Goal: Task Accomplishment & Management: Use online tool/utility

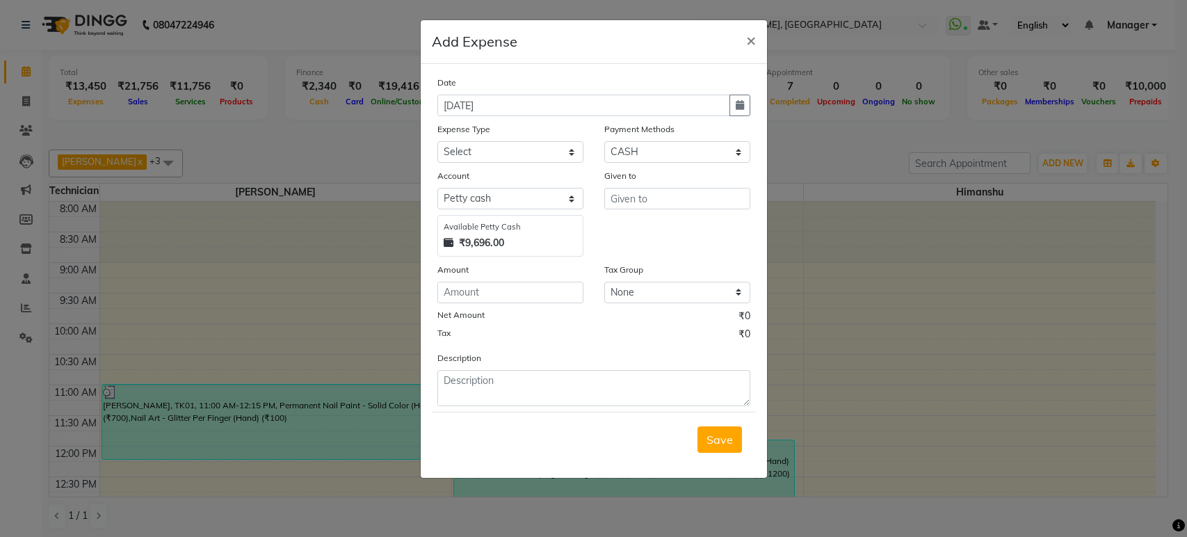
select select "1"
select select "3887"
click at [172, 215] on ngb-modal-window "Add Expense × Date [DATE] Expense Type Select acetone Advance Salary bank depos…" at bounding box center [593, 268] width 1187 height 537
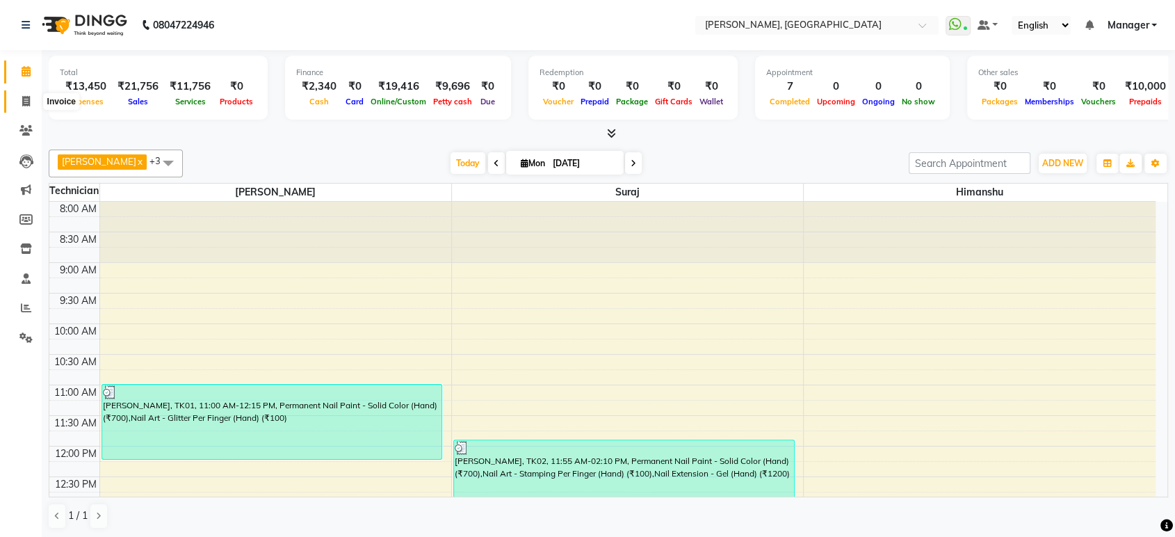
click at [23, 107] on span at bounding box center [26, 102] width 24 height 16
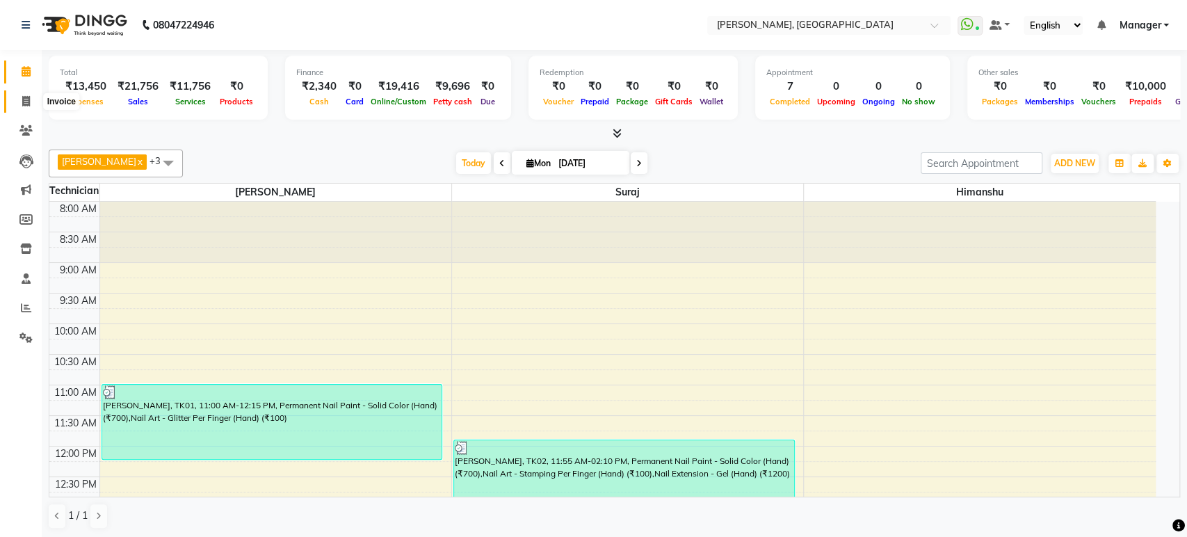
select select "4998"
select select "service"
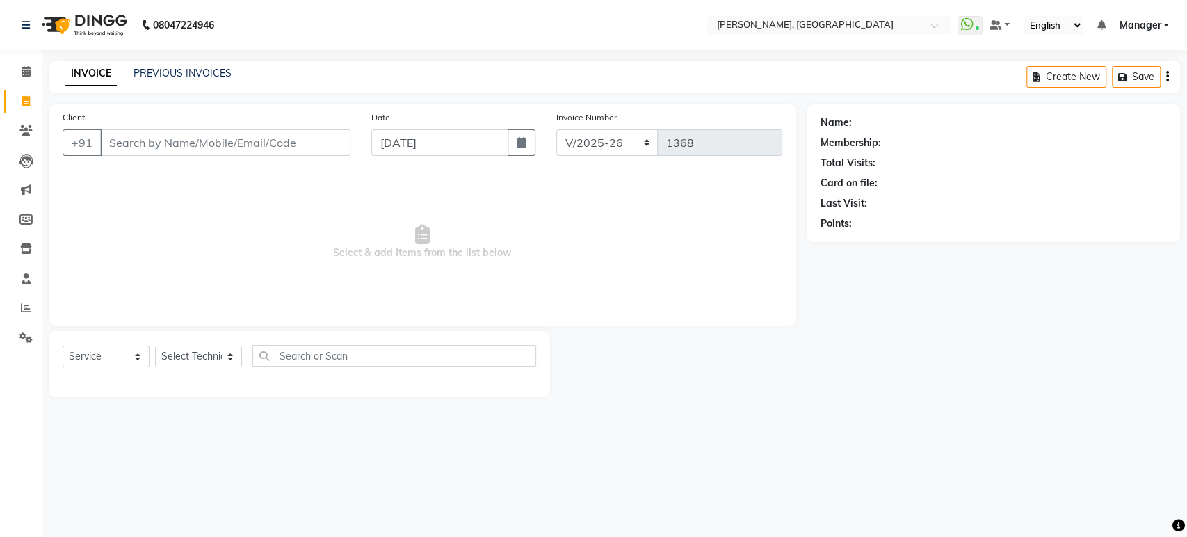
click at [136, 146] on input "Client" at bounding box center [225, 142] width 250 height 26
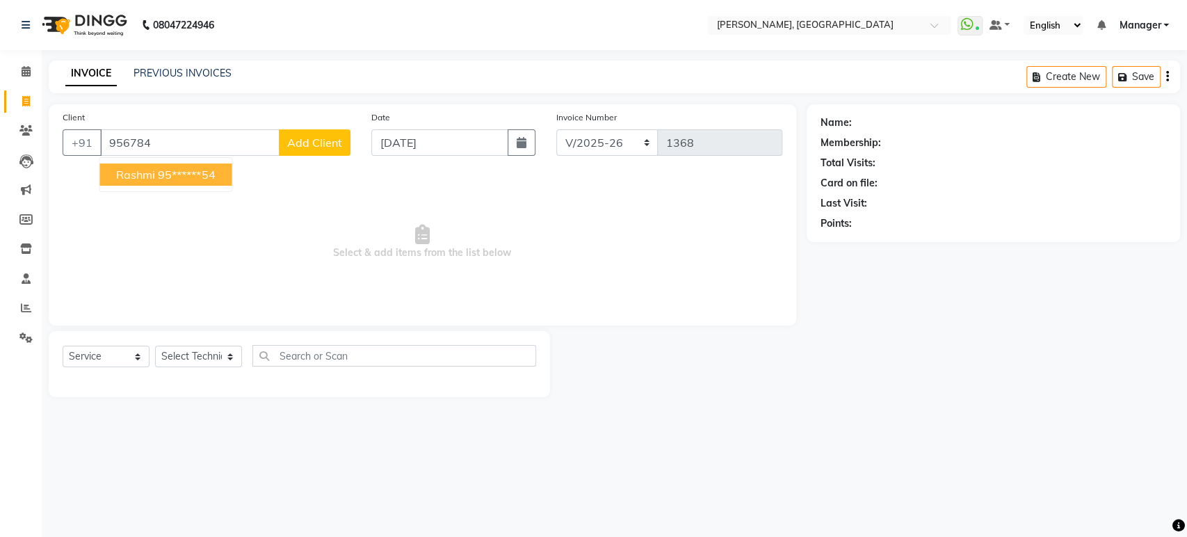
click at [153, 176] on span "Rashmi" at bounding box center [135, 175] width 39 height 14
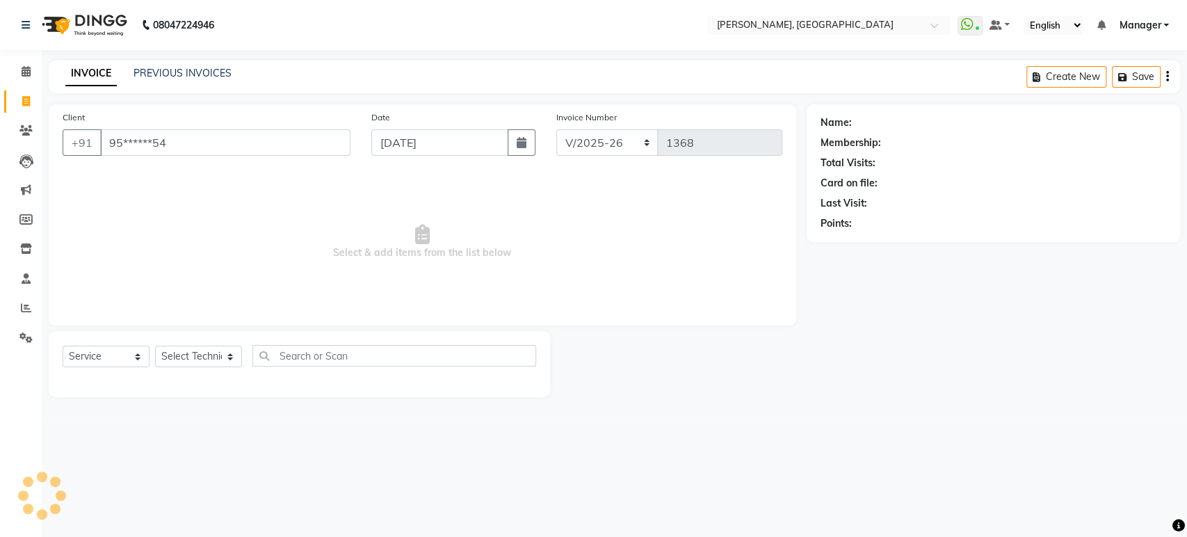
type input "95******54"
select select "1: Object"
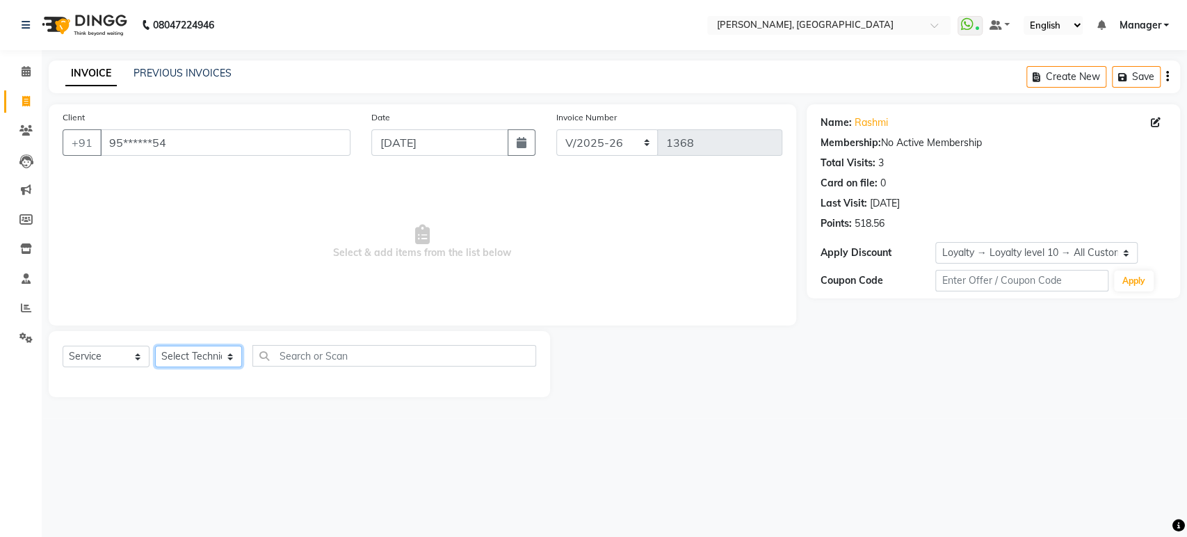
click at [182, 355] on select "Select Technician [PERSON_NAME] Manager [PERSON_NAME]" at bounding box center [198, 357] width 87 height 22
select select "31755"
click at [155, 346] on select "Select Technician [PERSON_NAME] Manager [PERSON_NAME]" at bounding box center [198, 357] width 87 height 22
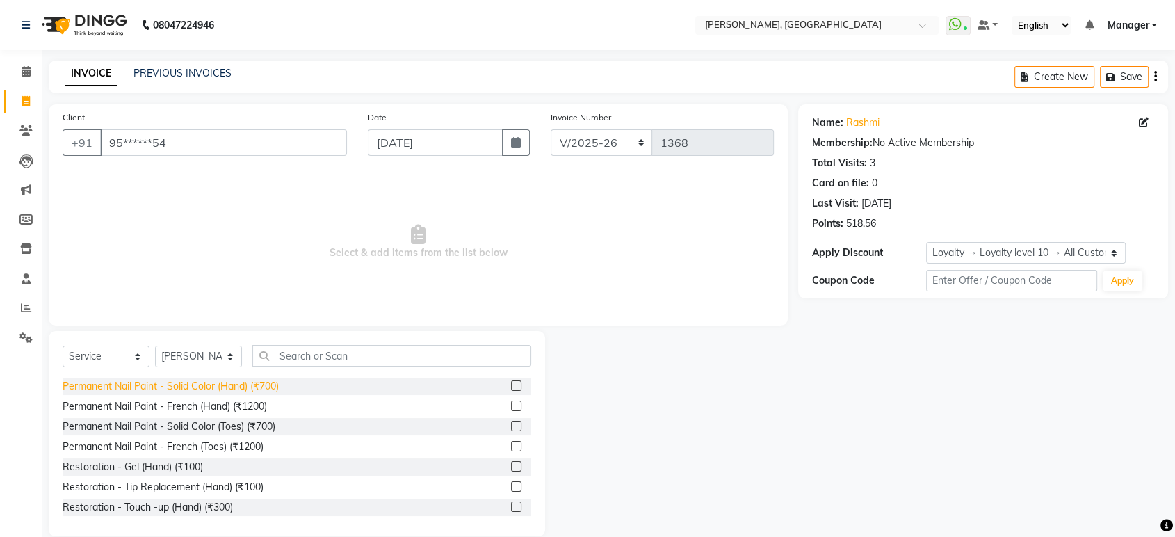
click at [273, 380] on div "Permanent Nail Paint - Solid Color (Hand) (₹700)" at bounding box center [171, 386] width 216 height 15
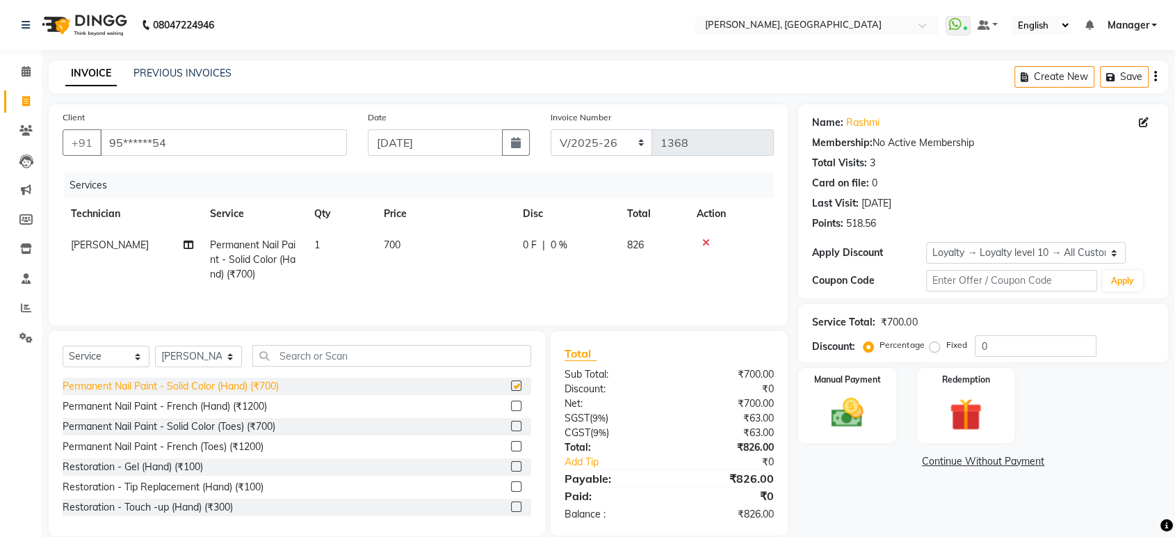
checkbox input "false"
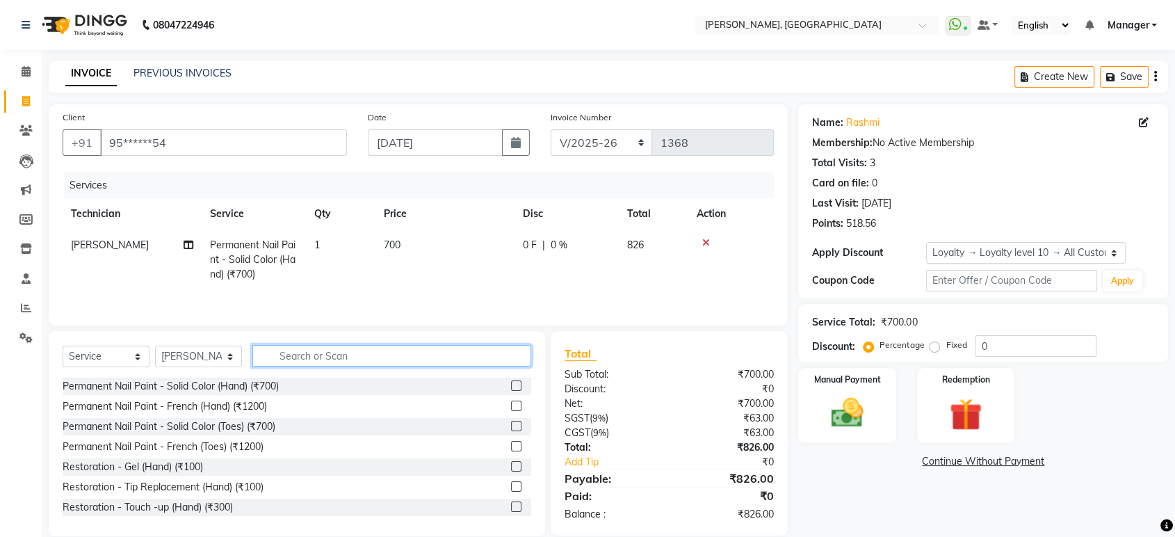
click at [292, 360] on input "text" at bounding box center [391, 356] width 279 height 22
click at [869, 405] on img at bounding box center [847, 413] width 54 height 39
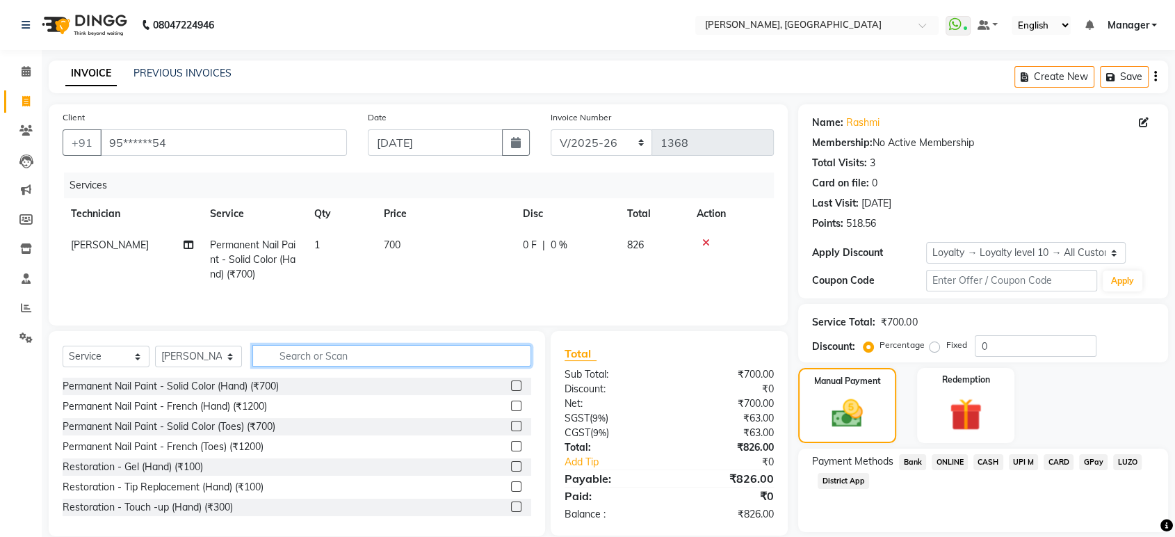
click at [328, 355] on input "text" at bounding box center [391, 356] width 279 height 22
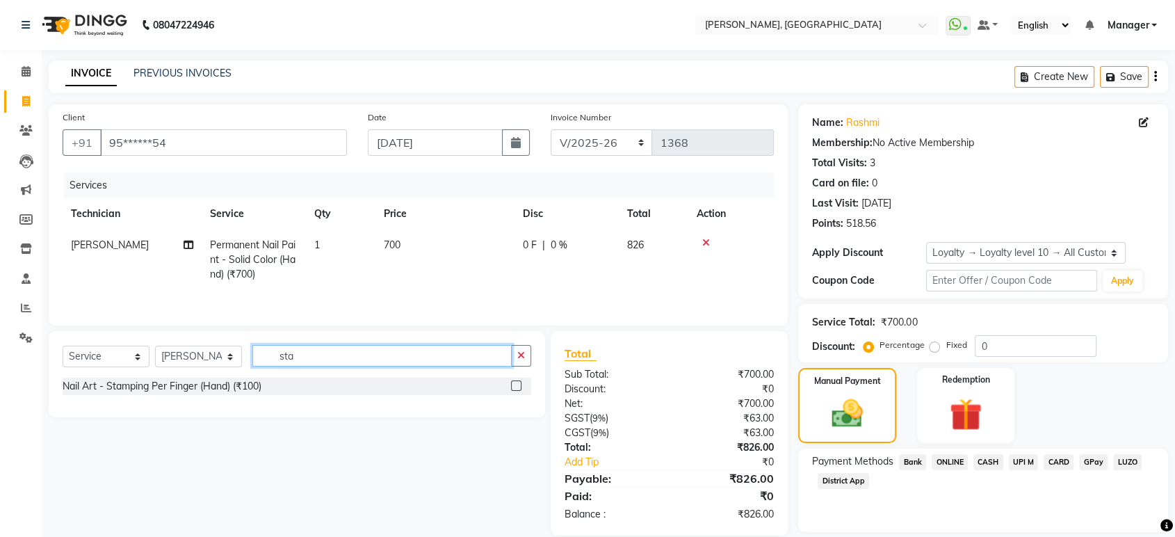
click at [362, 361] on input "sta" at bounding box center [381, 356] width 259 height 22
type input "s"
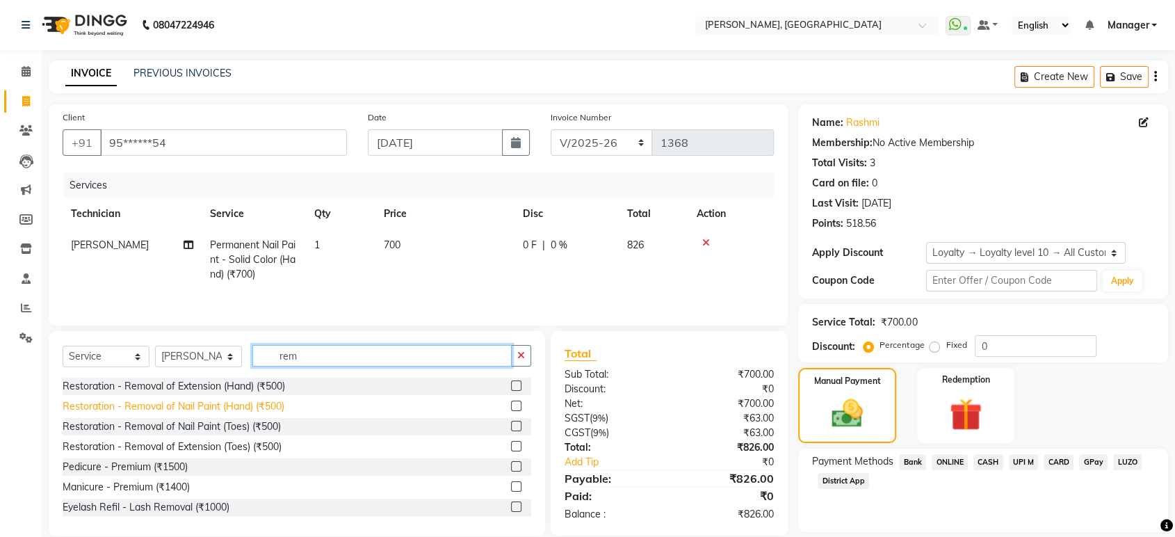
type input "rem"
click at [247, 410] on div "Restoration - Removal of Nail Paint (Hand) (₹500)" at bounding box center [174, 406] width 222 height 15
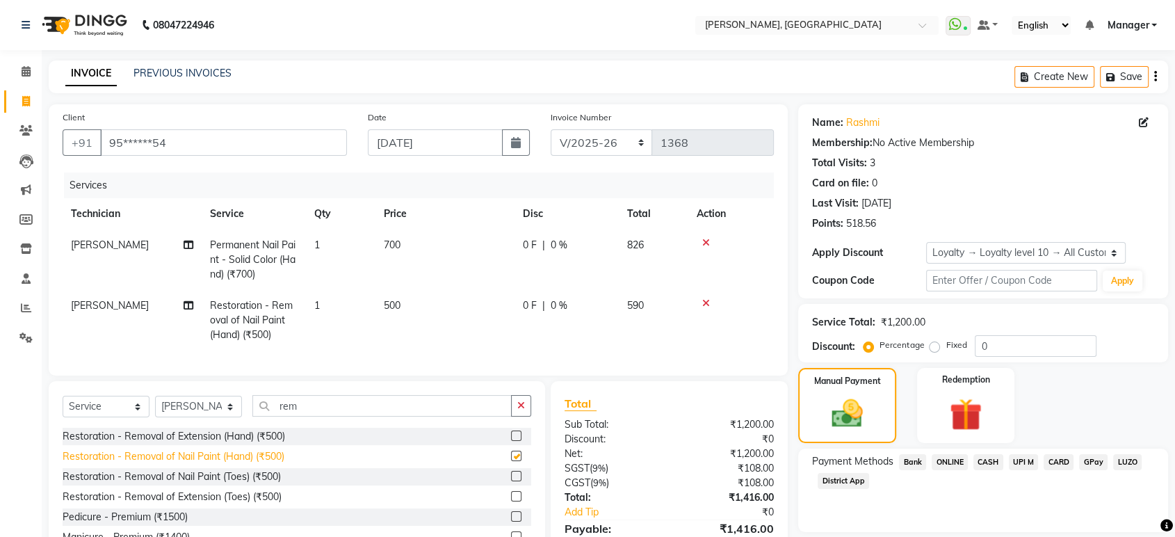
checkbox input "false"
click at [399, 303] on span "500" at bounding box center [392, 305] width 17 height 13
select select "31755"
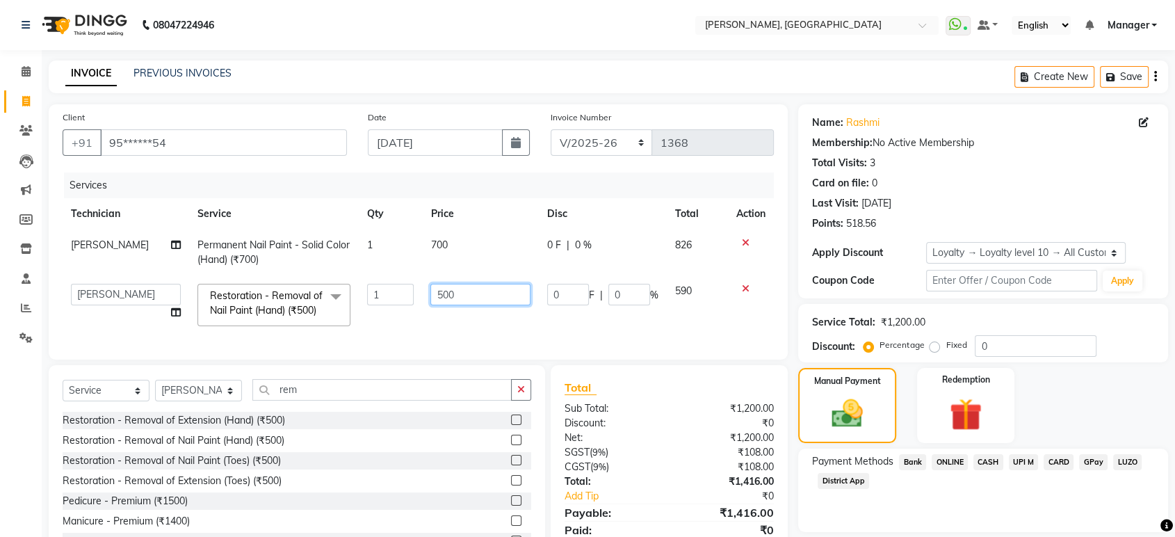
click at [434, 288] on input "500" at bounding box center [481, 295] width 100 height 22
click at [439, 289] on input "500" at bounding box center [481, 295] width 100 height 22
type input "200"
click at [963, 458] on span "ONLINE" at bounding box center [950, 462] width 36 height 16
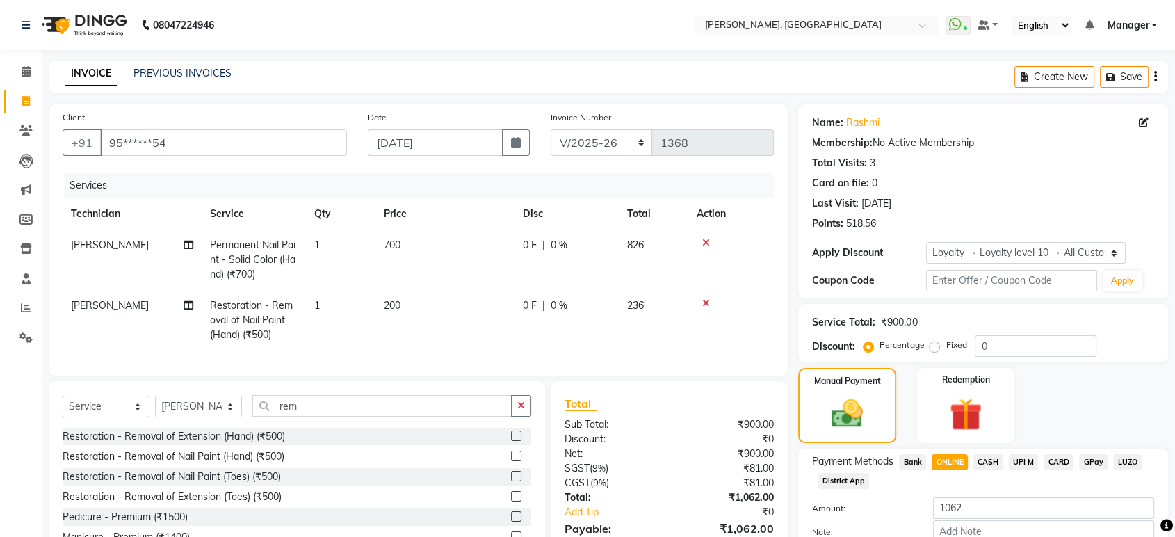
scroll to position [83, 0]
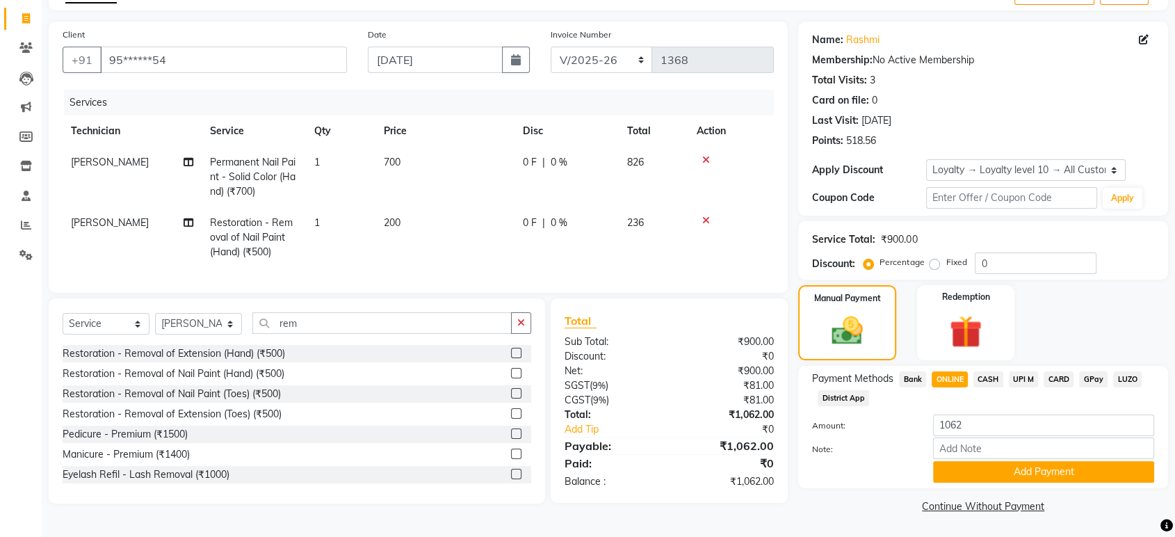
click at [409, 223] on td "200" at bounding box center [445, 237] width 139 height 61
select select "31755"
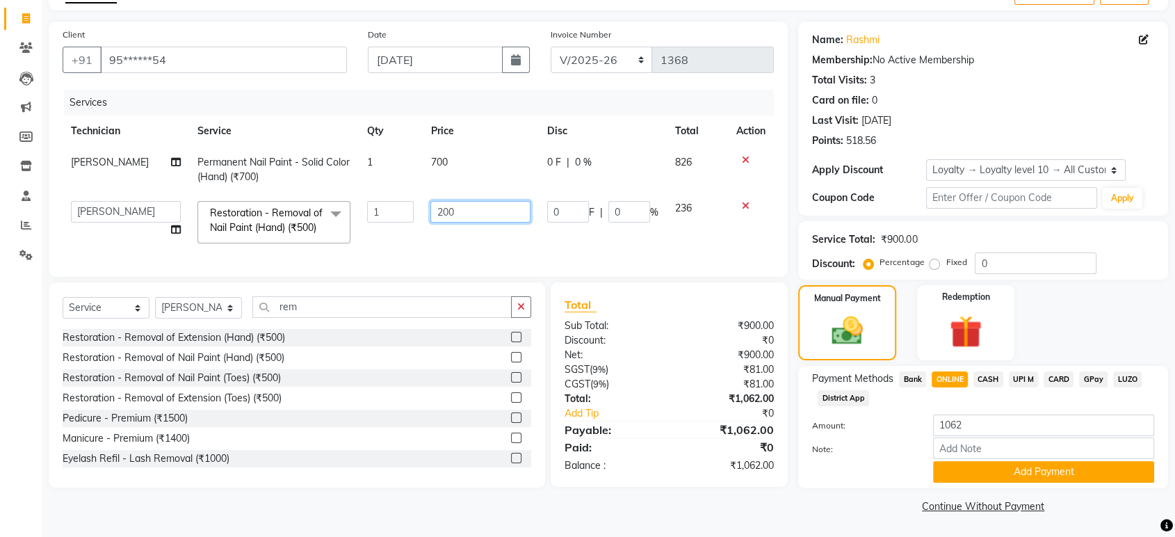
click at [442, 210] on input "200" at bounding box center [481, 212] width 100 height 22
type input "250"
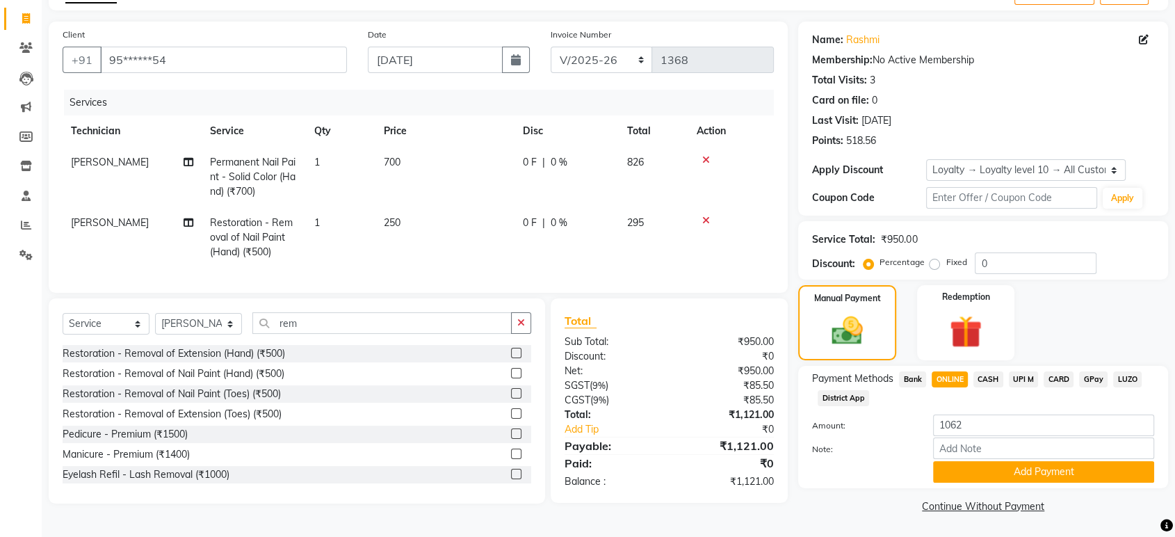
click at [990, 377] on span "CASH" at bounding box center [989, 379] width 30 height 16
type input "1121"
click at [940, 377] on span "ONLINE" at bounding box center [950, 379] width 36 height 16
click at [989, 426] on input "1121" at bounding box center [1043, 426] width 221 height 22
click at [946, 259] on label "Fixed" at bounding box center [956, 262] width 21 height 13
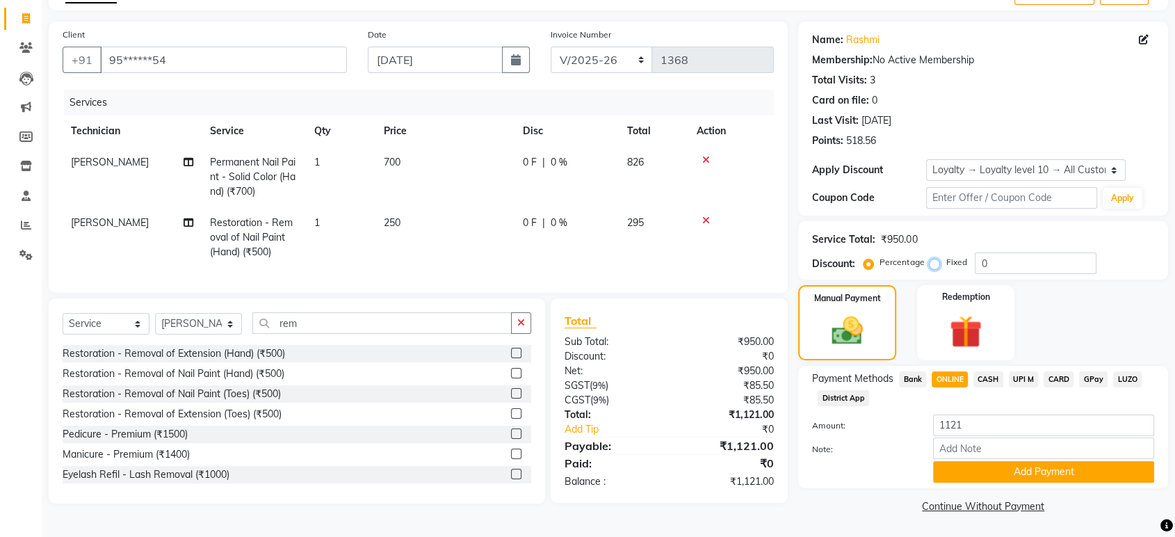
click at [933, 259] on input "Fixed" at bounding box center [938, 262] width 10 height 10
radio input "true"
click at [986, 259] on input "0" at bounding box center [1036, 263] width 122 height 22
type input "50"
click at [990, 371] on span "CASH" at bounding box center [989, 379] width 30 height 16
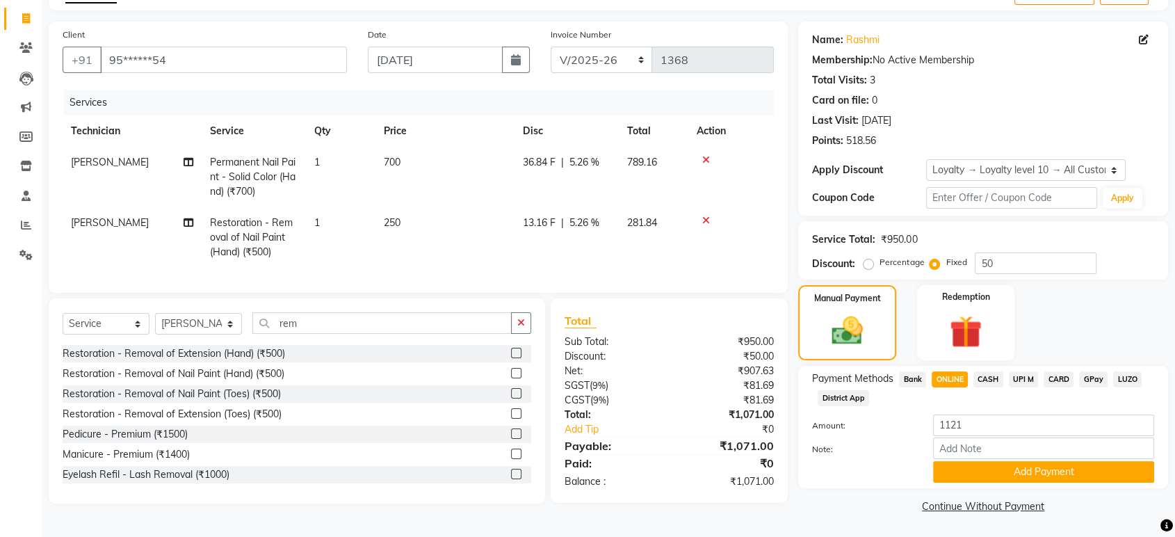
type input "1071"
click at [951, 379] on span "ONLINE" at bounding box center [950, 379] width 36 height 16
click at [979, 474] on button "Add Payment" at bounding box center [1043, 472] width 221 height 22
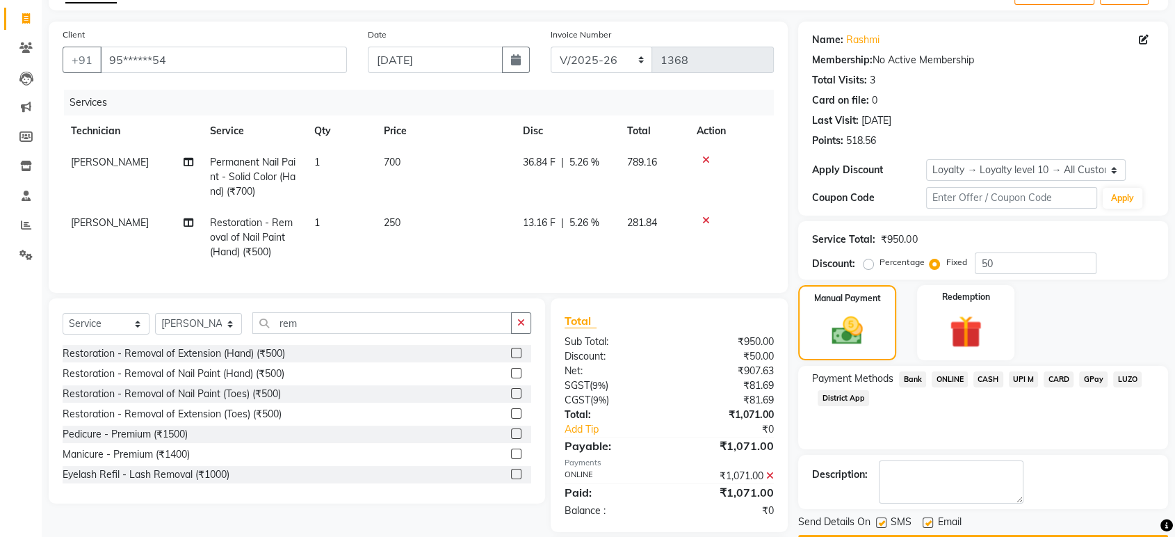
scroll to position [178, 0]
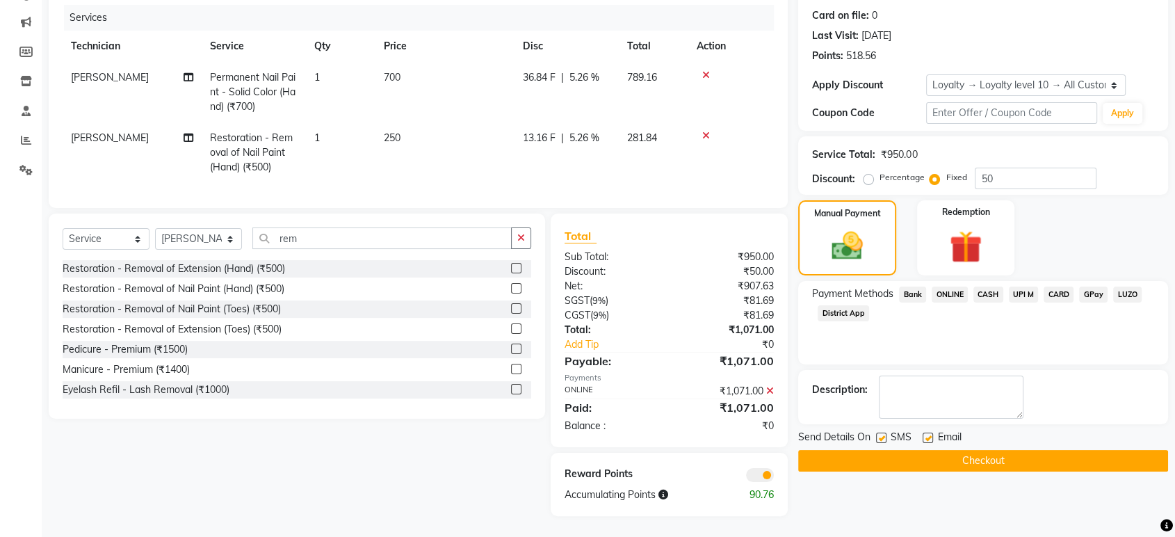
click at [963, 450] on button "Checkout" at bounding box center [983, 461] width 370 height 22
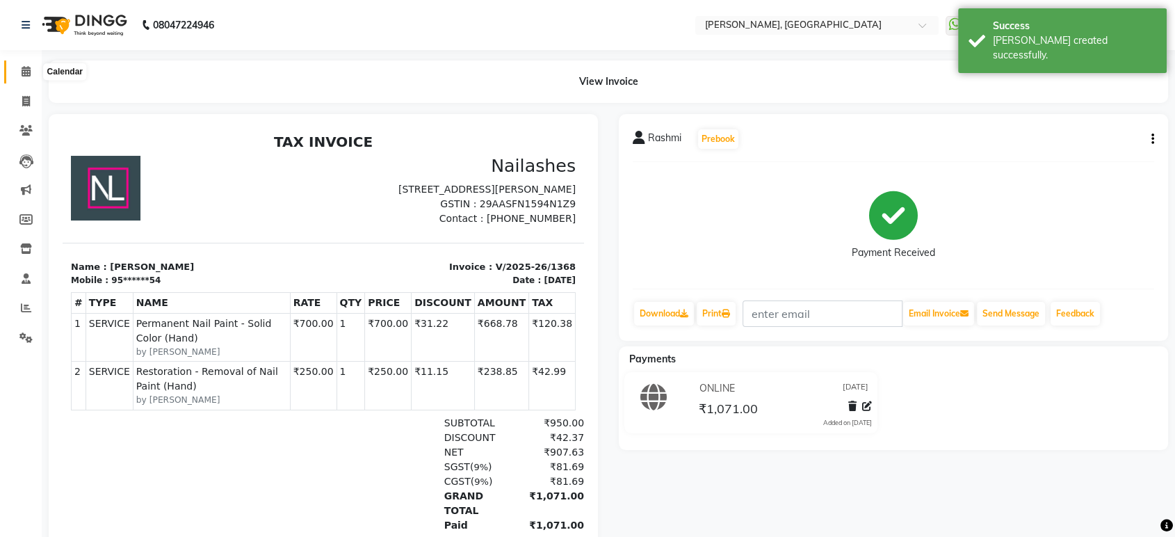
click at [18, 79] on span at bounding box center [26, 72] width 24 height 16
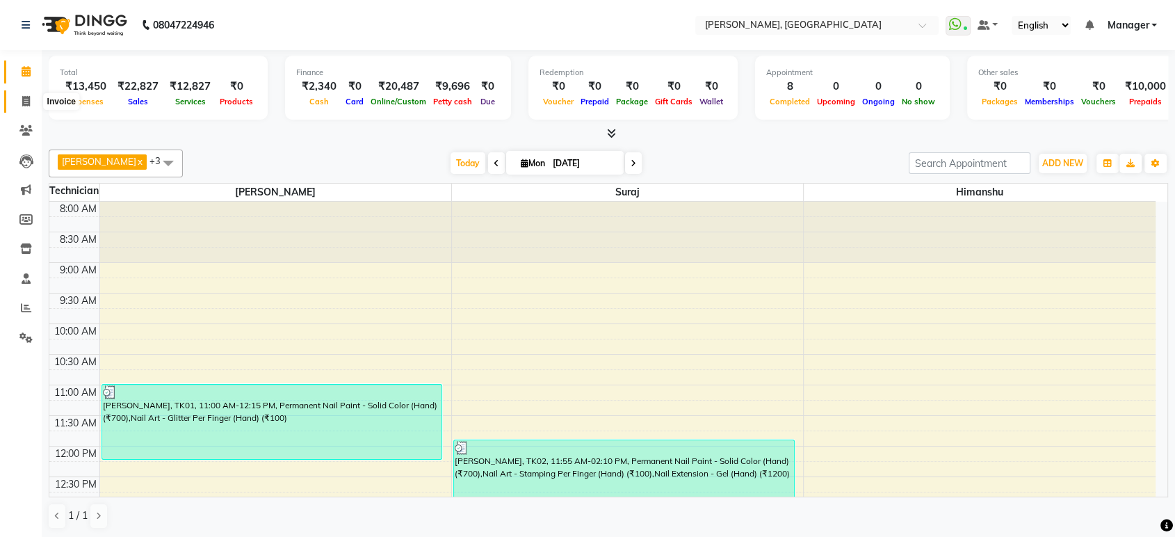
click at [29, 104] on icon at bounding box center [26, 101] width 8 height 10
select select "service"
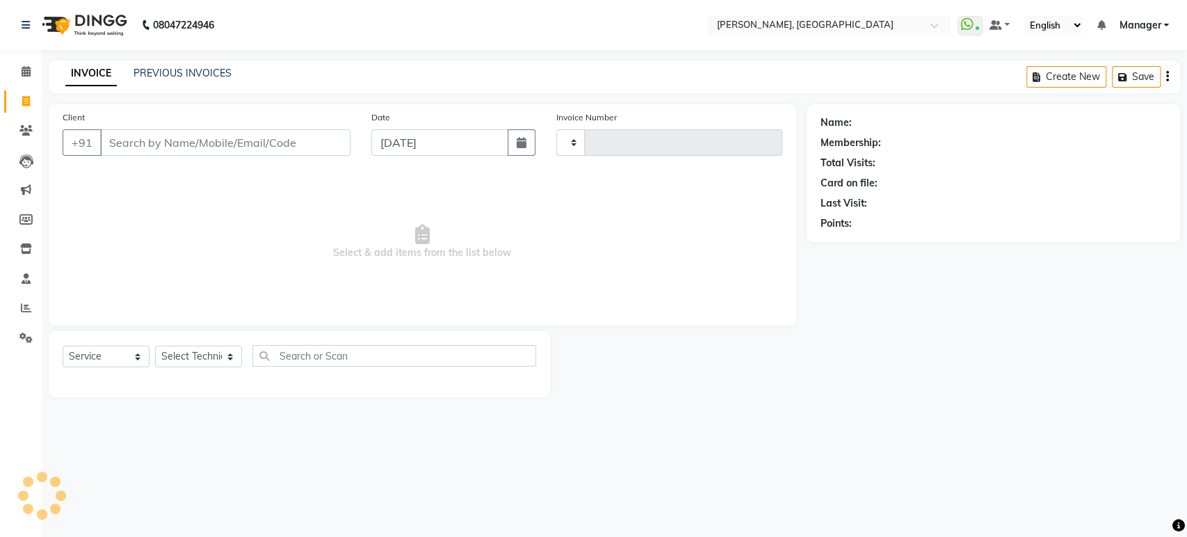
type input "1369"
select select "4998"
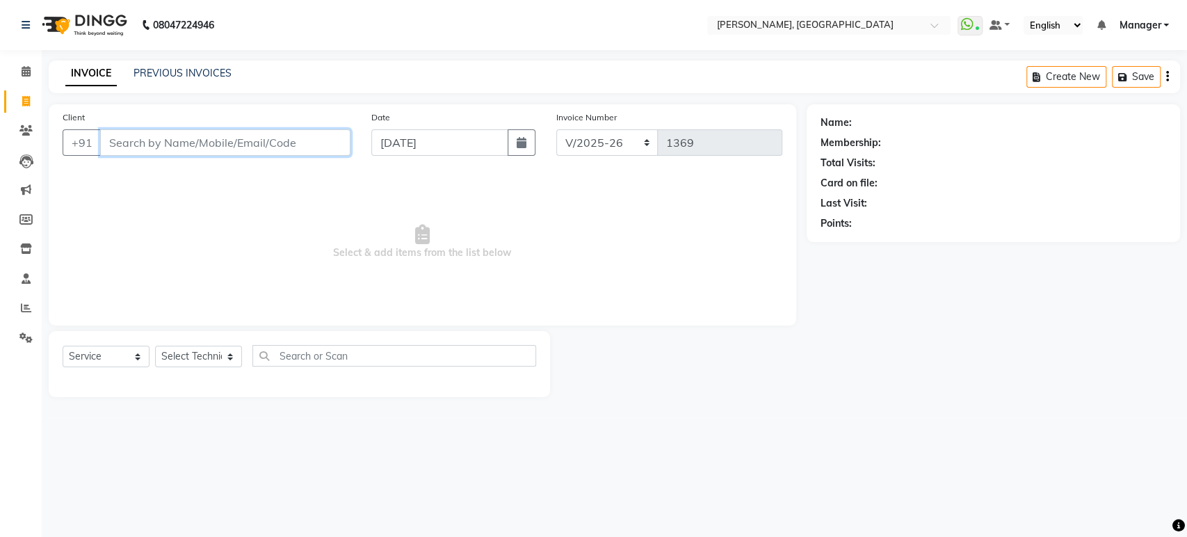
click at [138, 143] on input "Client" at bounding box center [225, 142] width 250 height 26
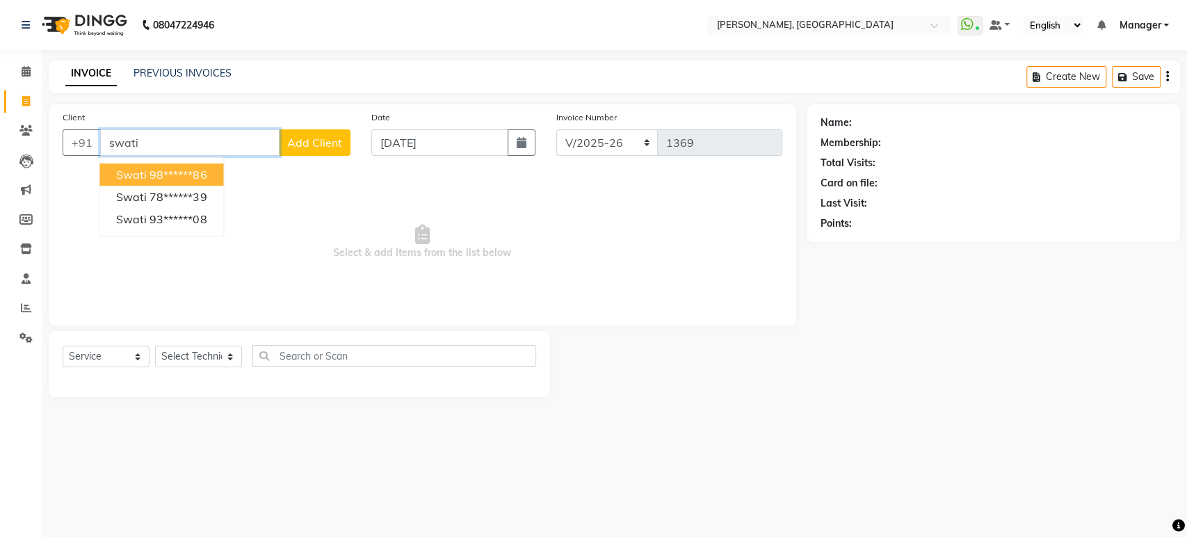
click at [135, 178] on span "Swati" at bounding box center [131, 175] width 31 height 14
type input "98******86"
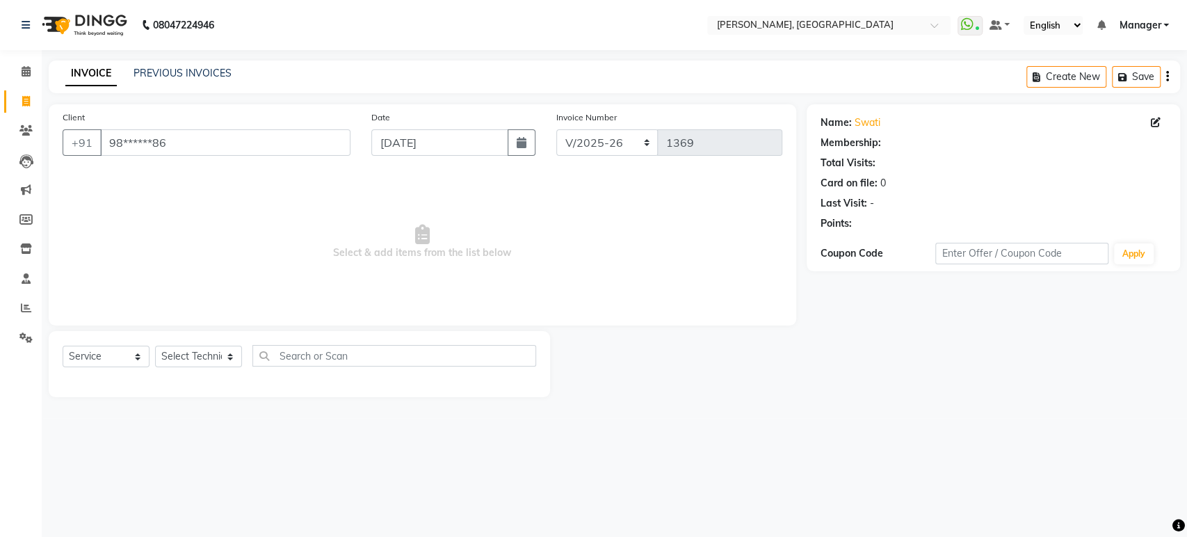
select select "1: Object"
click at [27, 127] on icon at bounding box center [25, 130] width 13 height 10
click at [29, 136] on icon at bounding box center [25, 130] width 13 height 10
click at [26, 166] on icon at bounding box center [26, 161] width 14 height 14
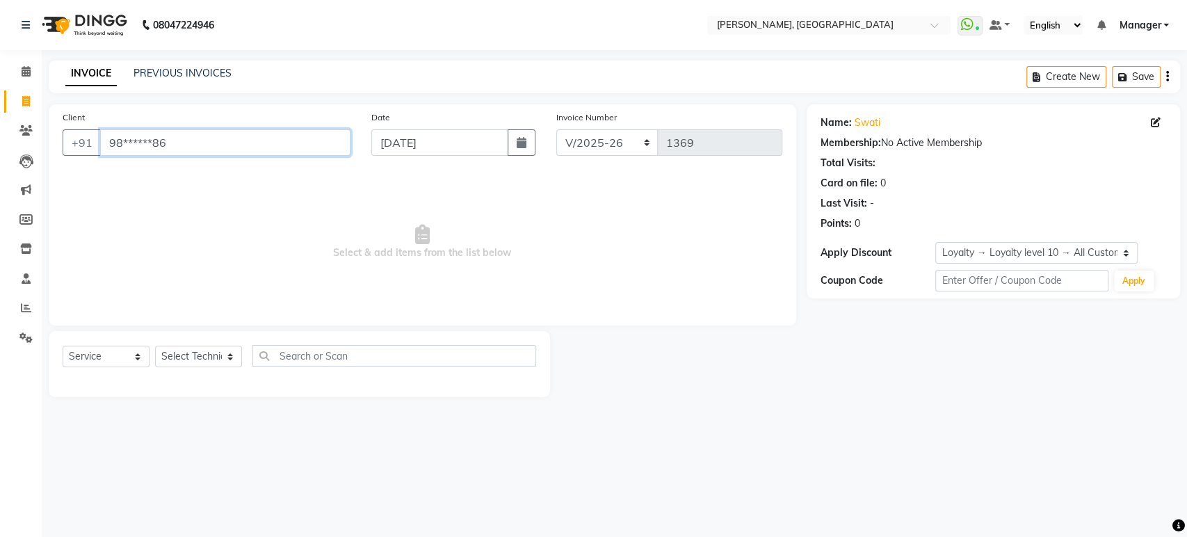
click at [195, 150] on input "98******86" at bounding box center [225, 142] width 250 height 26
type input "9"
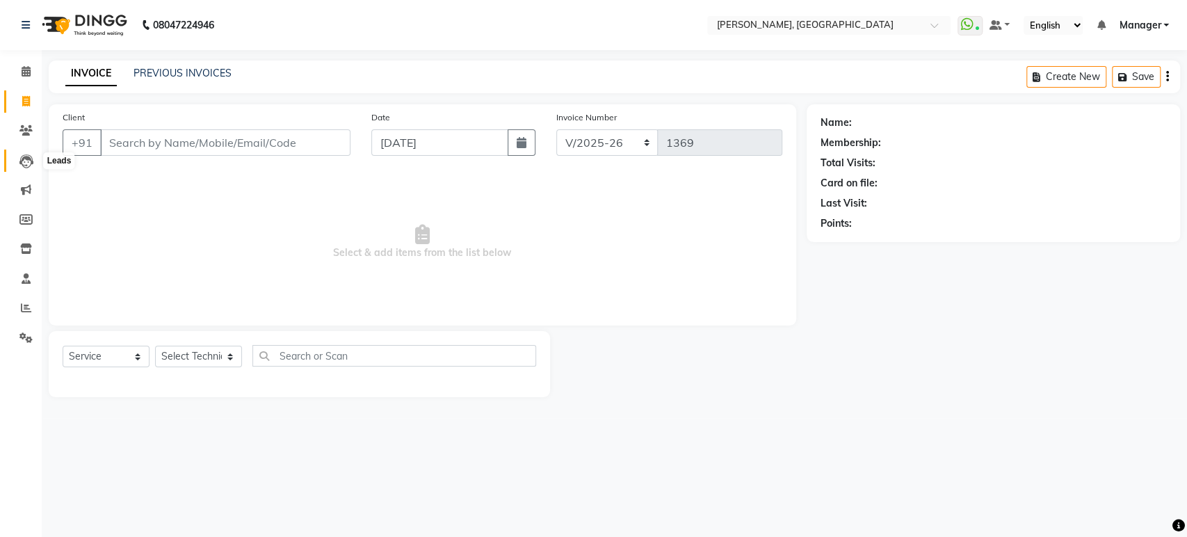
click at [22, 157] on icon at bounding box center [26, 161] width 14 height 14
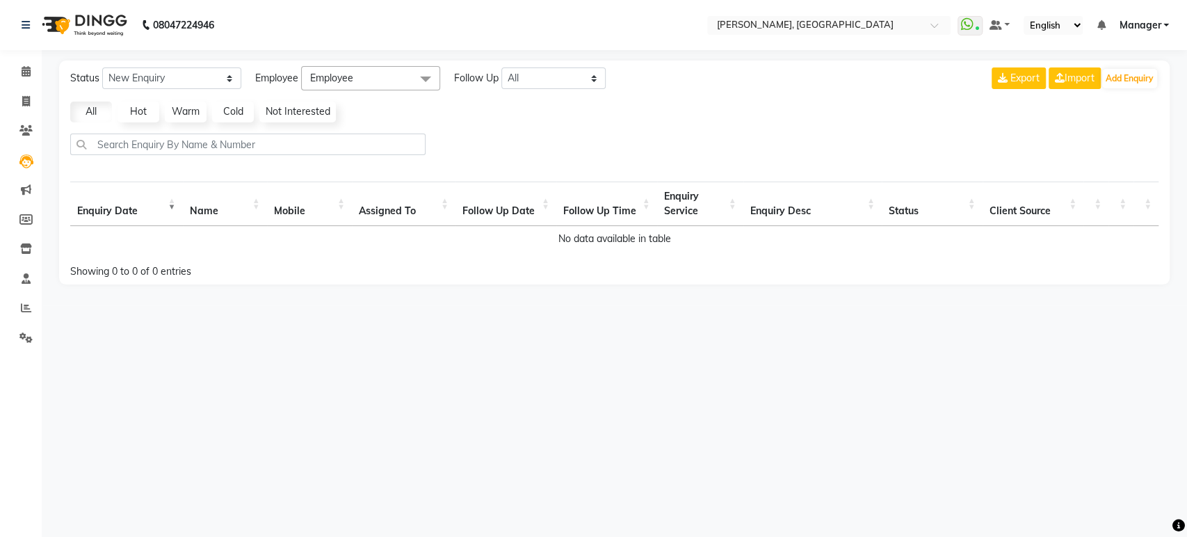
click at [40, 137] on li "Clients" at bounding box center [21, 131] width 42 height 30
click at [32, 131] on icon at bounding box center [25, 130] width 13 height 10
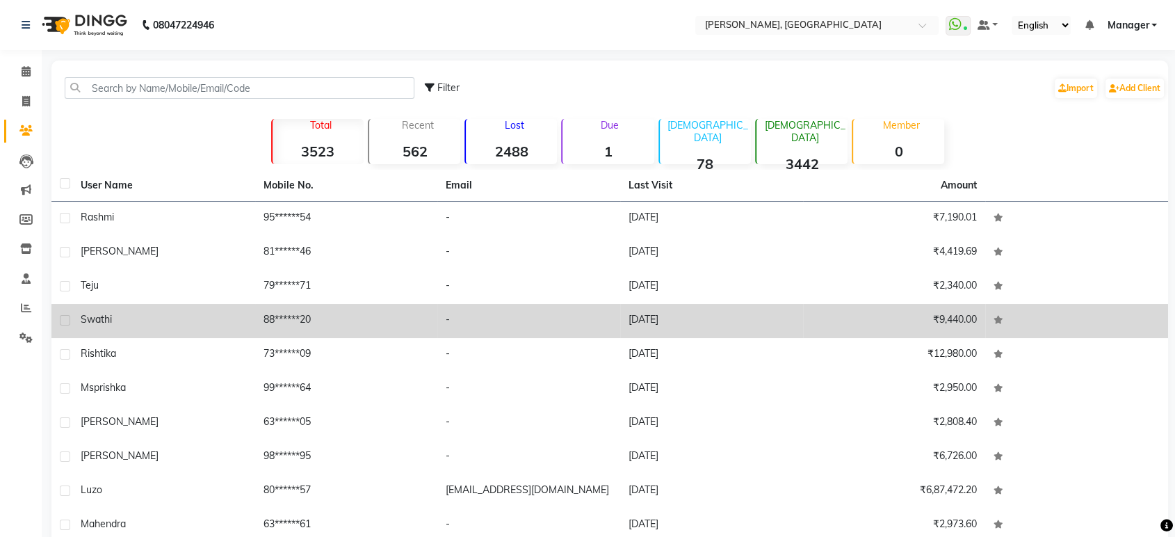
click at [118, 319] on div "Swathi" at bounding box center [164, 319] width 166 height 15
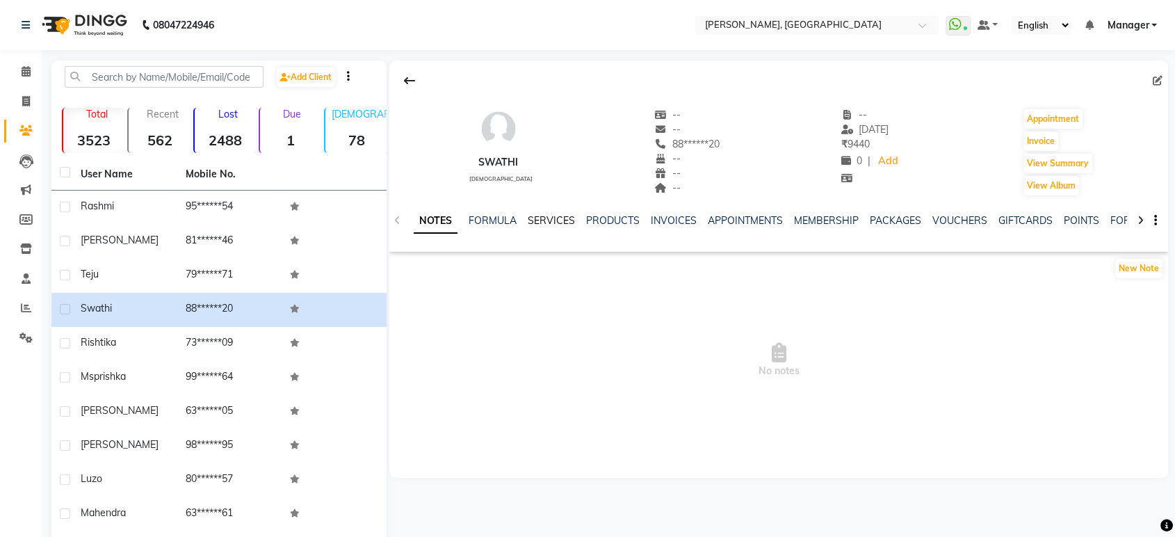
click at [536, 219] on link "SERVICES" at bounding box center [551, 220] width 47 height 13
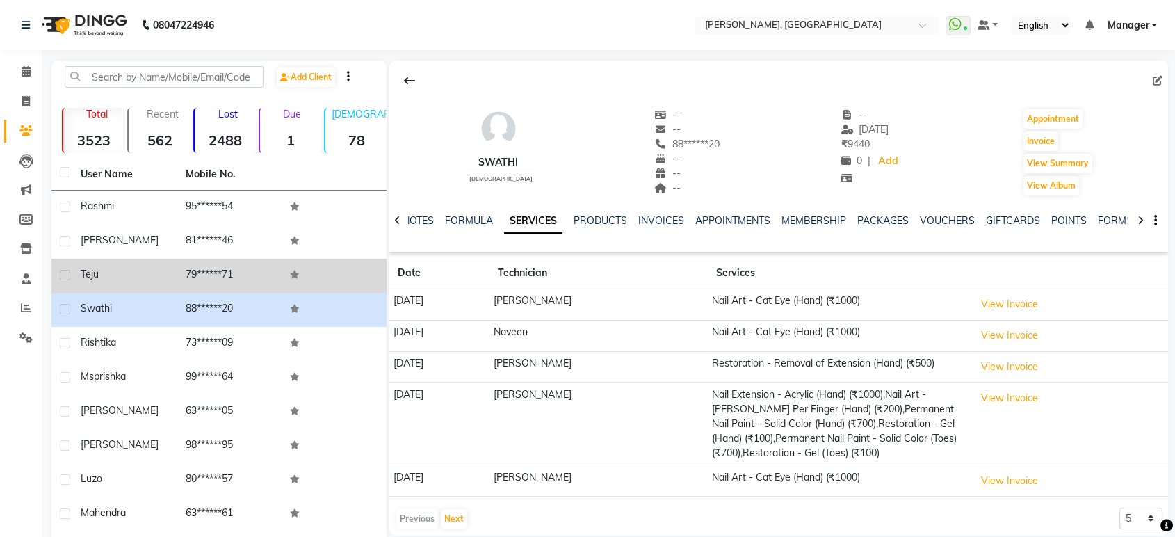
click at [200, 260] on td "79******71" at bounding box center [229, 276] width 105 height 34
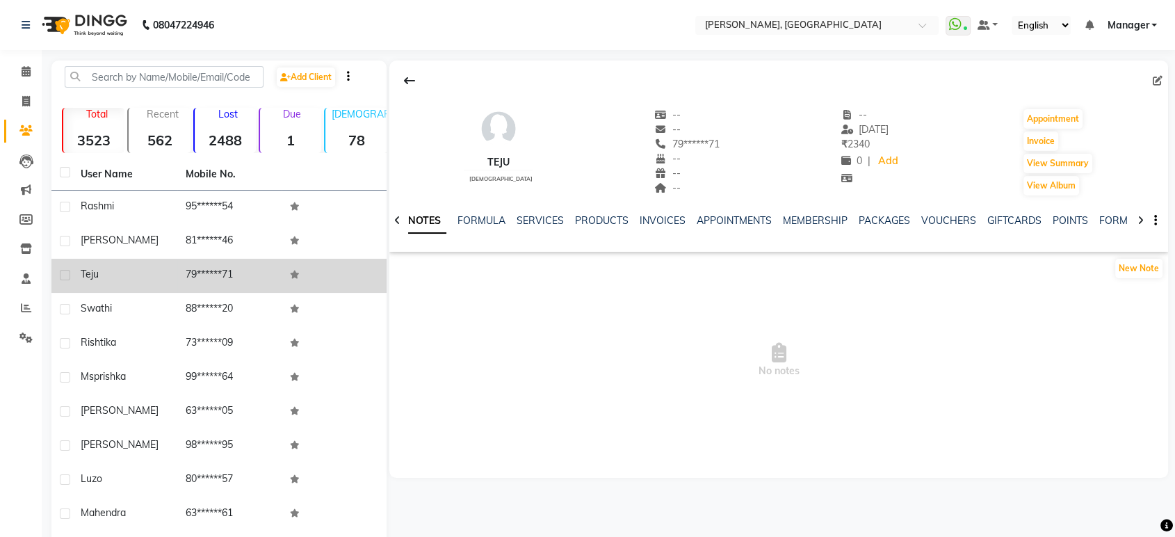
click at [67, 282] on div at bounding box center [64, 277] width 9 height 15
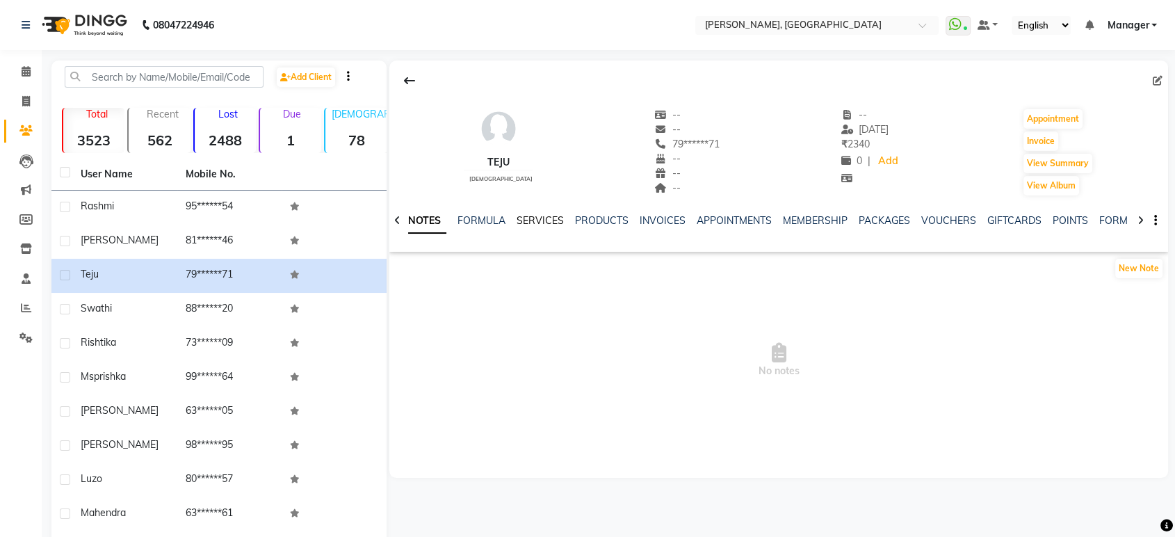
click at [540, 221] on link "SERVICES" at bounding box center [540, 220] width 47 height 13
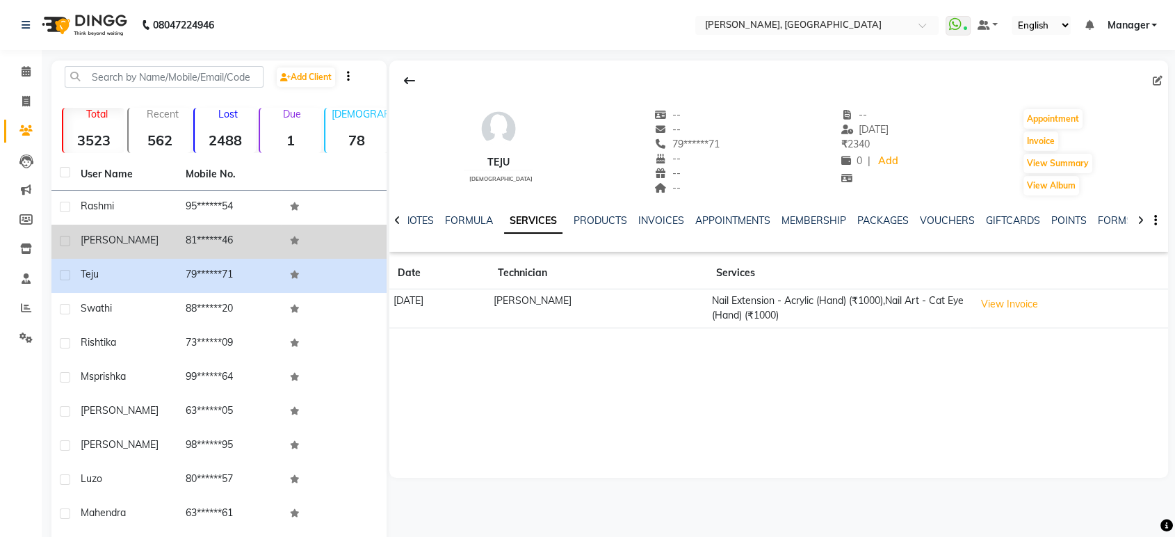
click at [131, 243] on div "[PERSON_NAME]" at bounding box center [125, 240] width 88 height 15
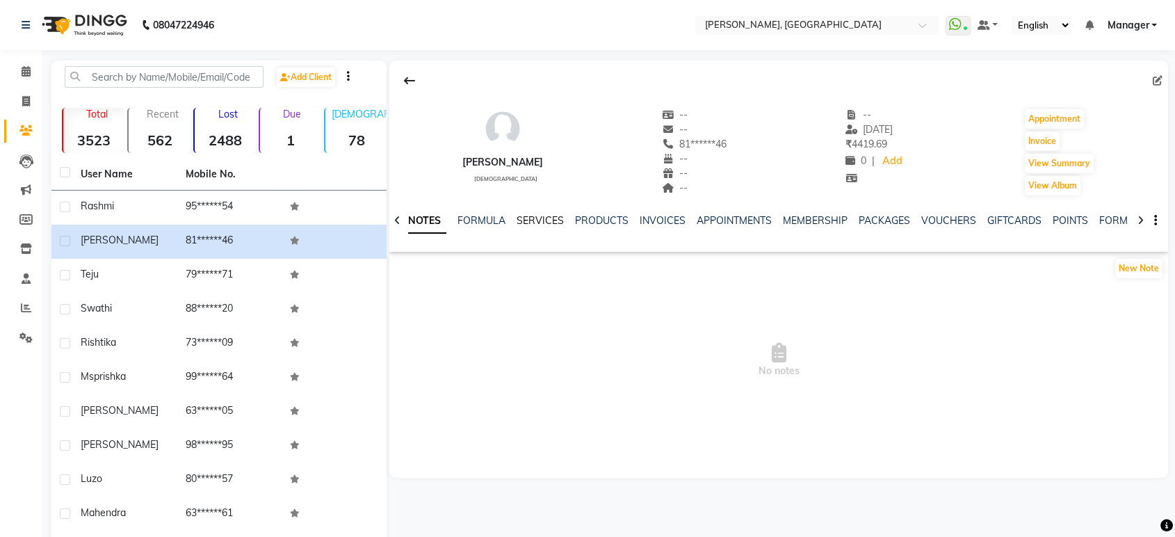
click at [533, 216] on link "SERVICES" at bounding box center [540, 220] width 47 height 13
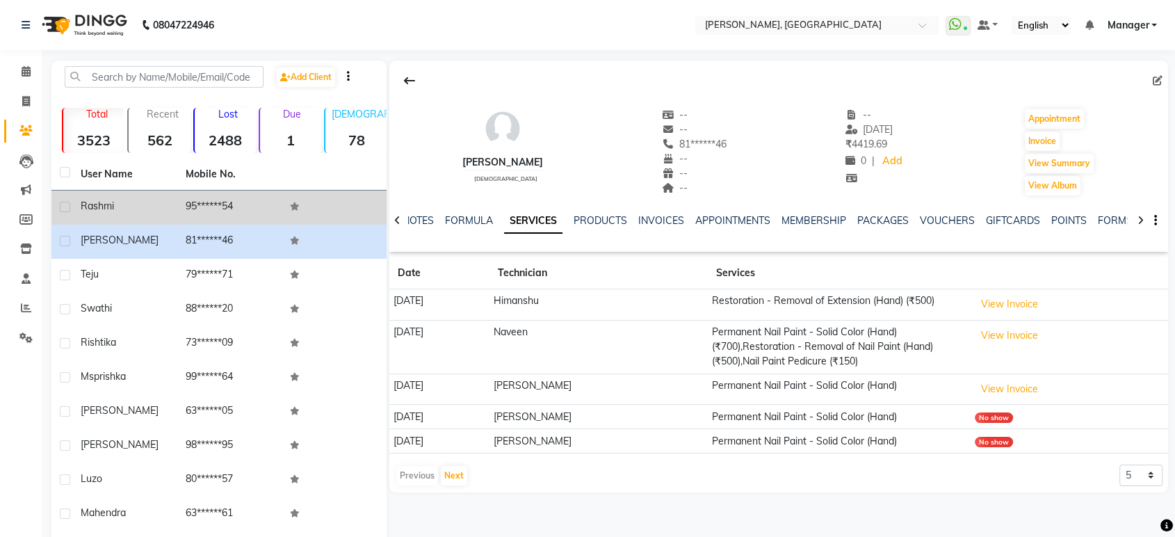
click at [120, 199] on div "Rashmi" at bounding box center [125, 206] width 88 height 15
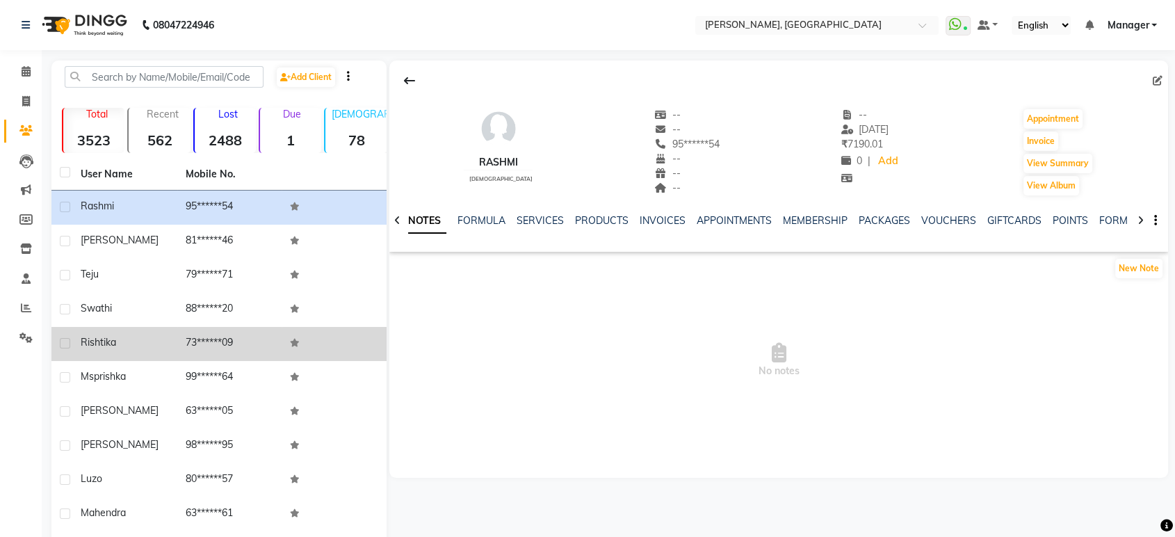
click at [77, 339] on td "Rishtika" at bounding box center [124, 344] width 105 height 34
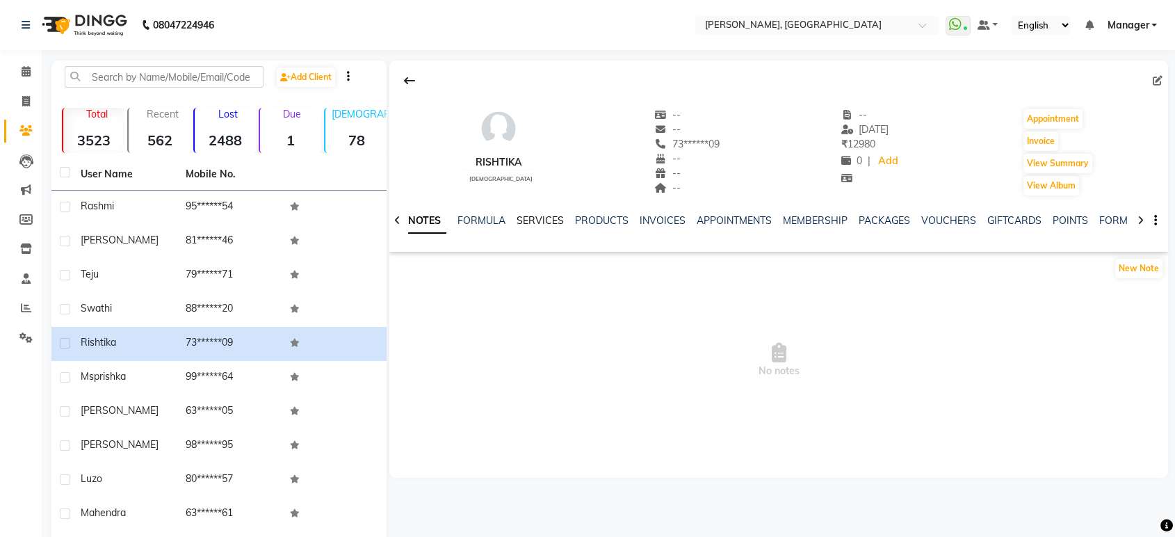
click at [530, 225] on link "SERVICES" at bounding box center [540, 220] width 47 height 13
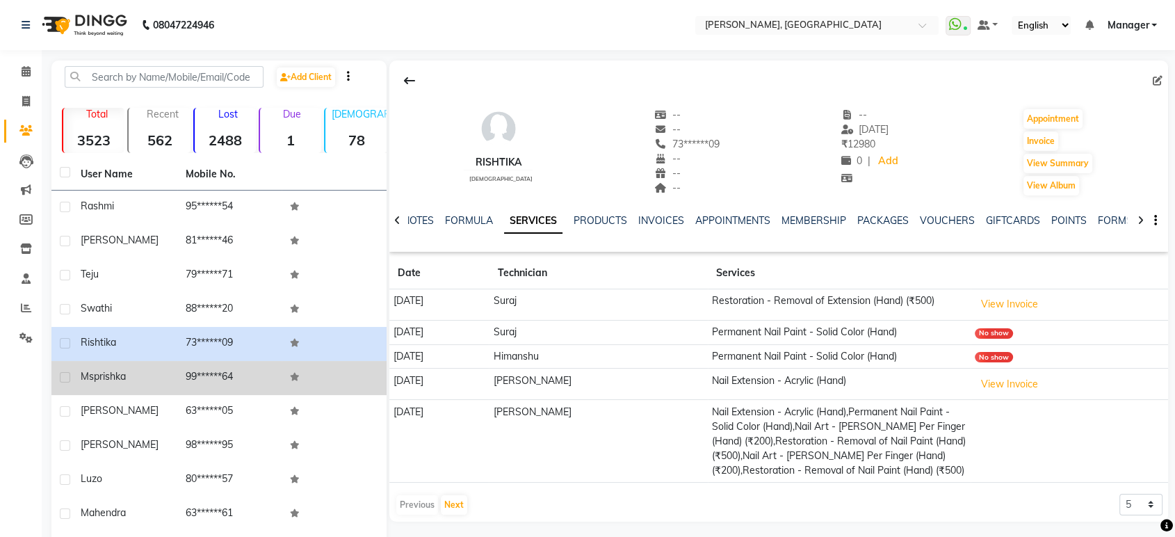
click at [157, 383] on div "ms [PERSON_NAME]" at bounding box center [125, 376] width 88 height 15
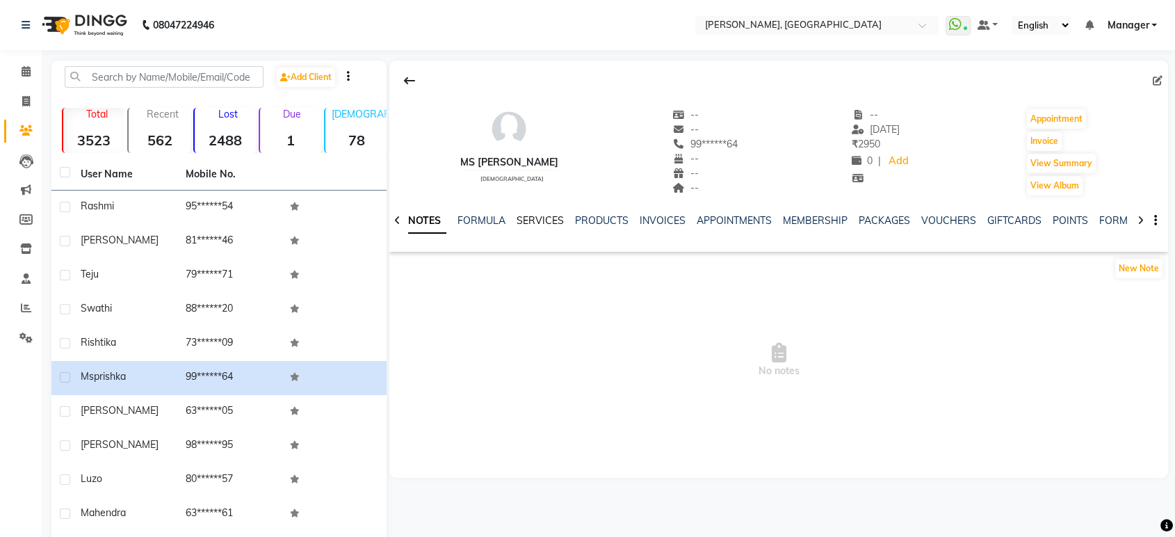
click at [533, 216] on link "SERVICES" at bounding box center [540, 220] width 47 height 13
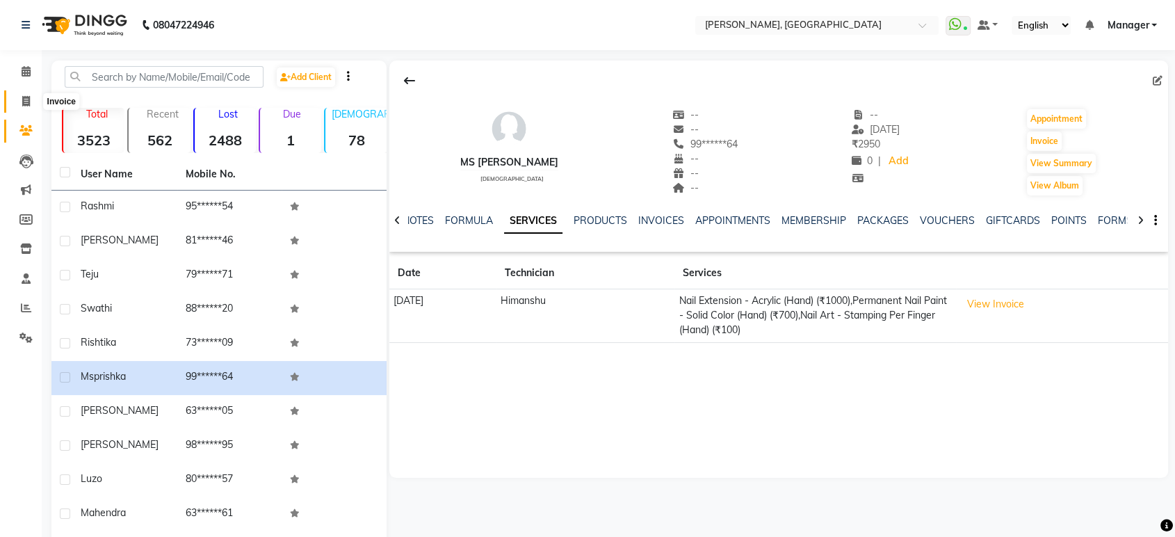
click at [24, 104] on icon at bounding box center [26, 101] width 8 height 10
select select "service"
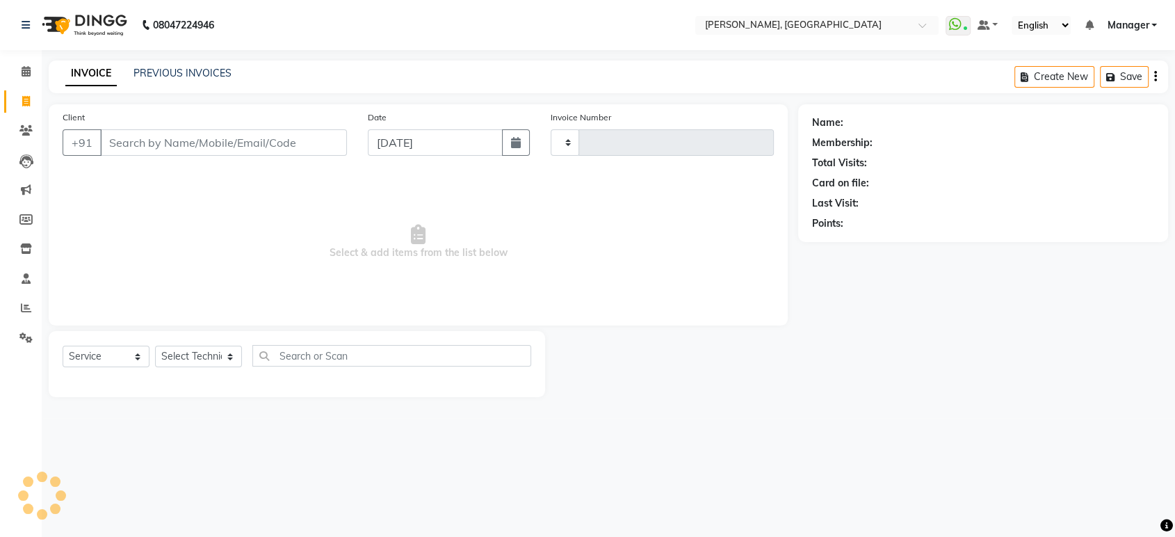
type input "1369"
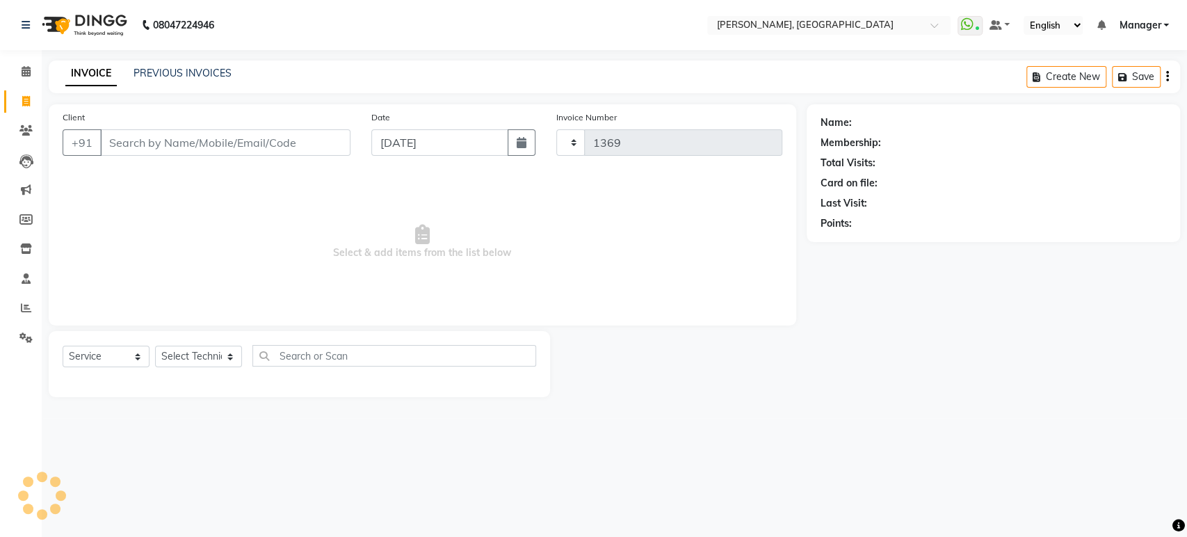
select select "4998"
